Goal: Task Accomplishment & Management: Complete application form

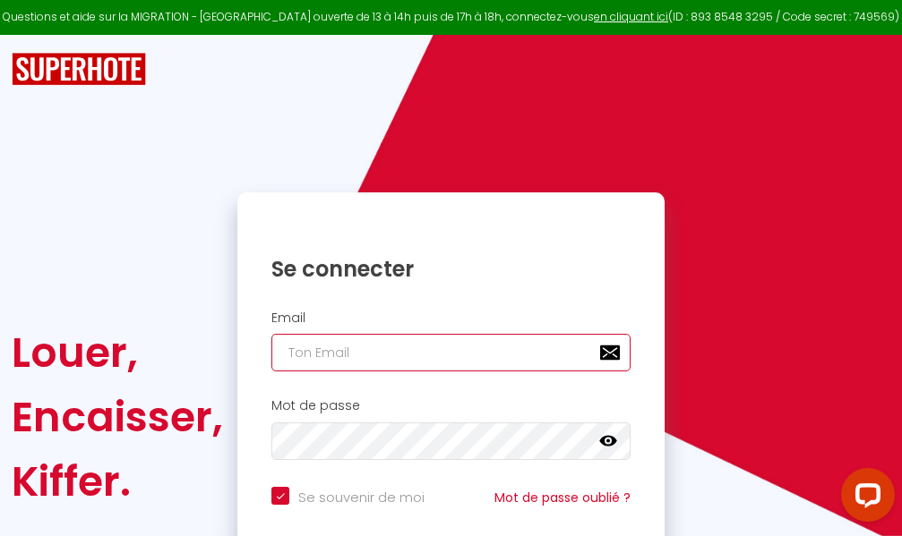
click at [436, 350] on input "email" at bounding box center [450, 353] width 359 height 38
type input "m"
checkbox input "true"
type input "ma"
checkbox input "true"
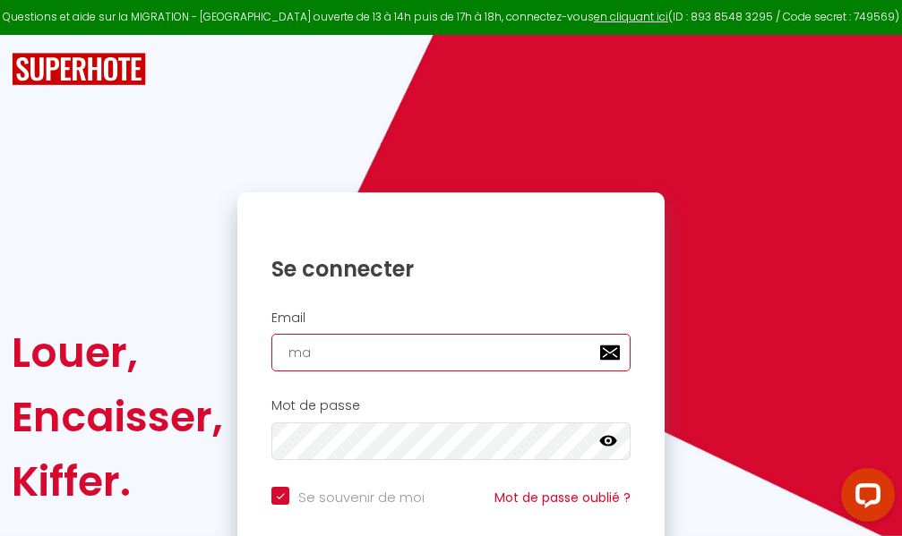
type input "mar"
checkbox input "true"
type input "marc"
checkbox input "true"
type input "marcd"
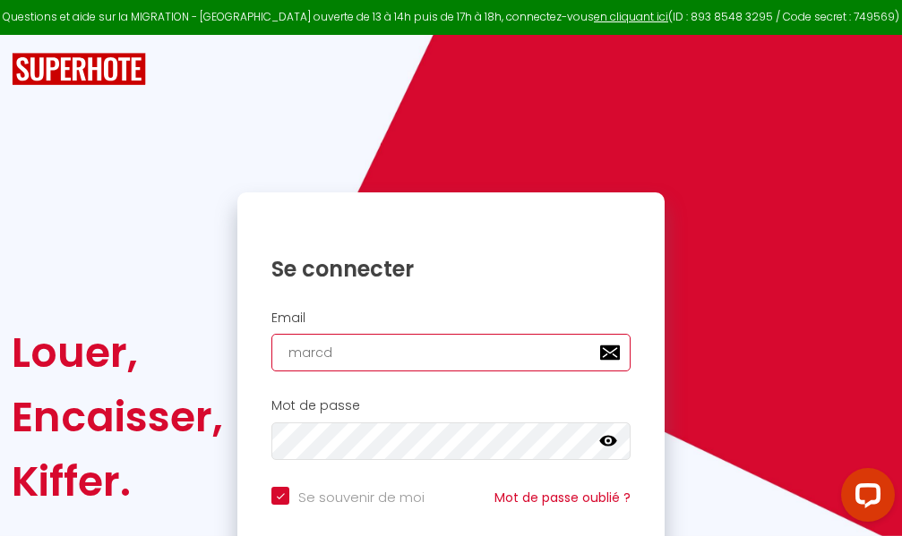
checkbox input "true"
type input "marcdp"
checkbox input "true"
type input "marcdpo"
checkbox input "true"
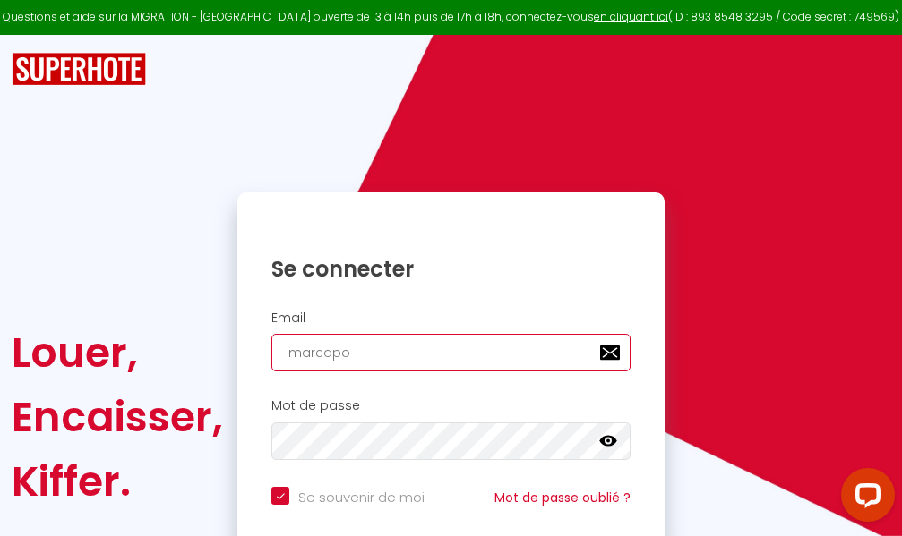
type input "marcdpoz"
checkbox input "true"
type input "marcdpoz."
checkbox input "true"
type input "marcdpoz.l"
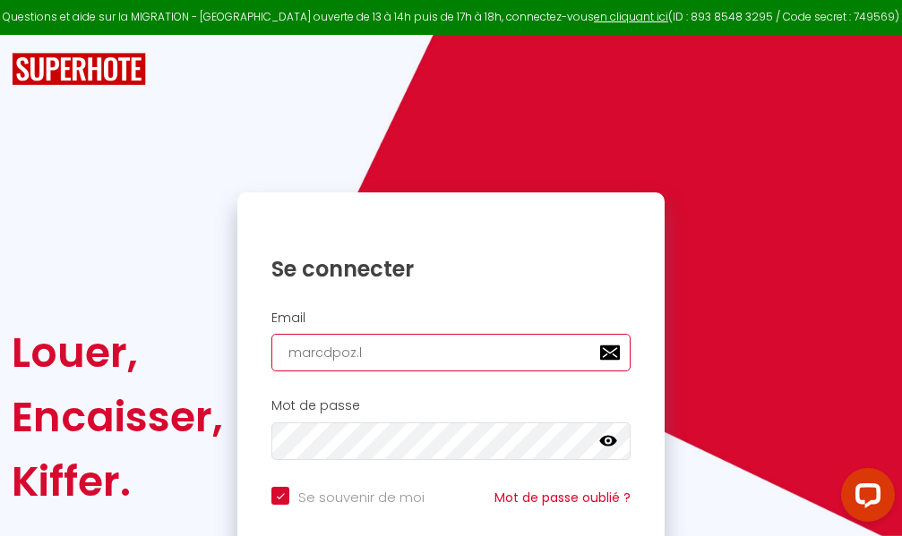
checkbox input "true"
type input "marcdpoz.lo"
checkbox input "true"
type input "marcdpoz.loc"
checkbox input "true"
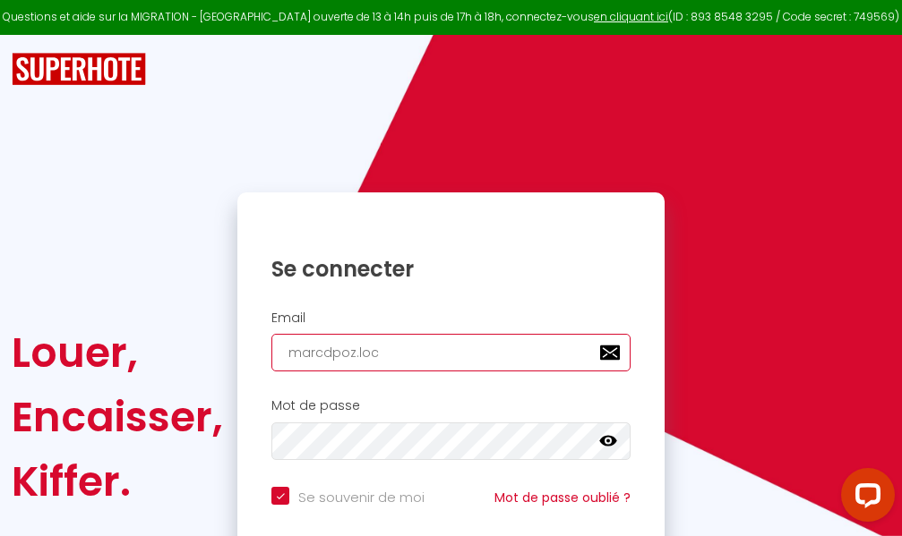
type input "marcdpoz.loca"
checkbox input "true"
type input "marcdpoz.locat"
checkbox input "true"
type input "marcdpoz.locati"
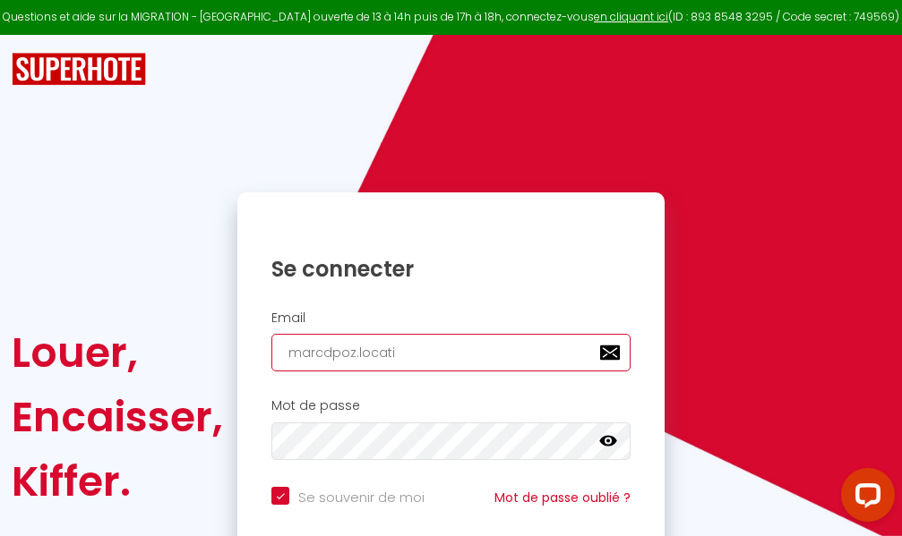
checkbox input "true"
type input "marcdpoz.locatio"
checkbox input "true"
type input "marcdpoz.location"
checkbox input "true"
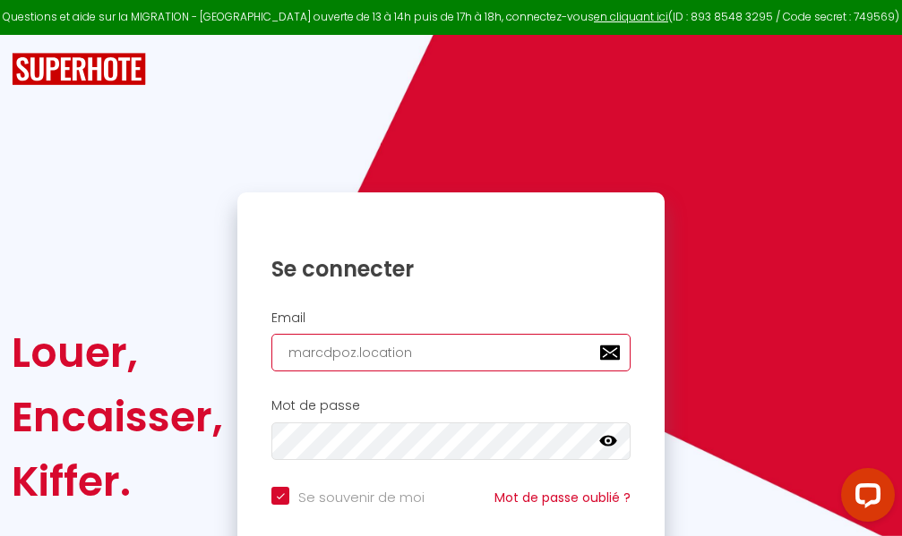
type input "marcdpoz.location@"
checkbox input "true"
type input "marcdpoz.location@g"
checkbox input "true"
type input "marcdpoz.location@gm"
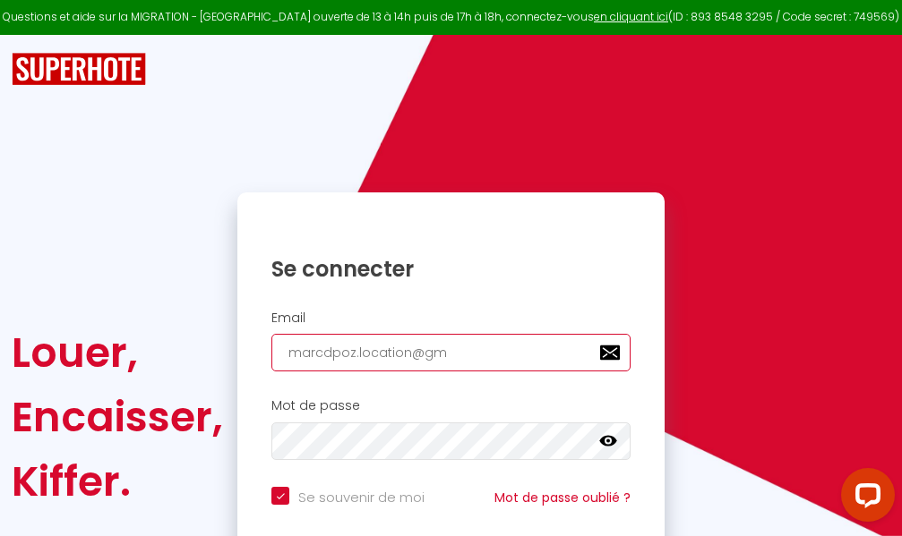
checkbox input "true"
type input "marcdpoz.location@gma"
checkbox input "true"
type input "marcdpoz.location@gmai"
checkbox input "true"
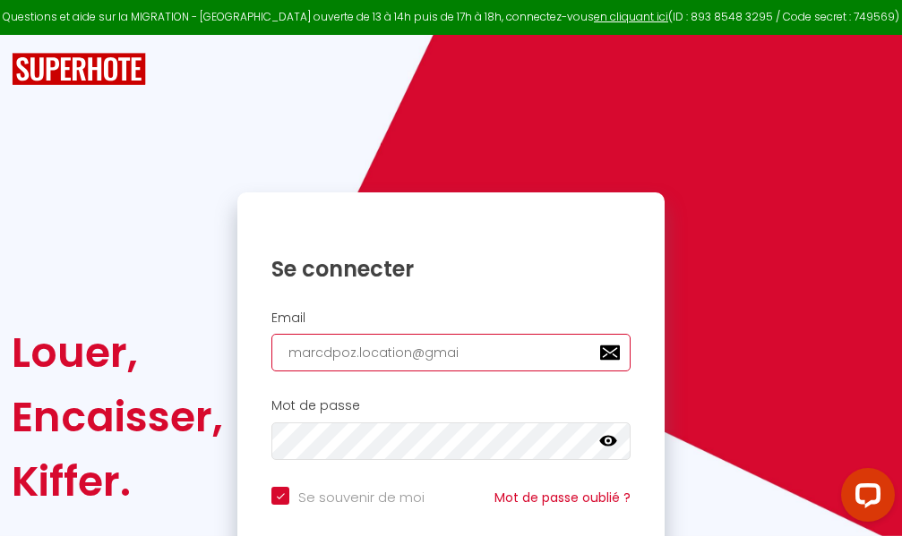
type input "[EMAIL_ADDRESS]"
checkbox input "true"
type input "[EMAIL_ADDRESS]."
checkbox input "true"
type input "marcdpoz.location@gmail.c"
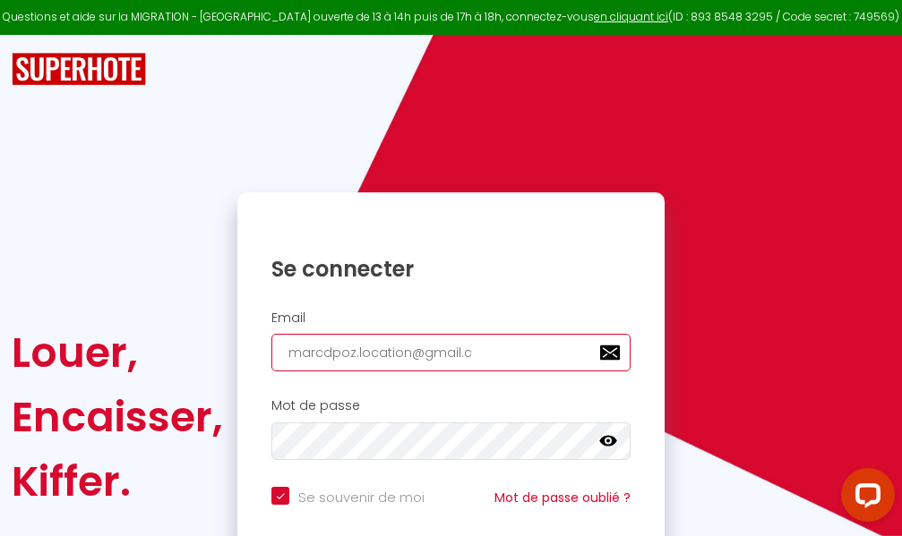
checkbox input "true"
type input "[EMAIL_ADDRESS][DOMAIN_NAME]"
checkbox input "true"
type input "[EMAIL_ADDRESS][DOMAIN_NAME]"
checkbox input "true"
